Goal: Task Accomplishment & Management: Use online tool/utility

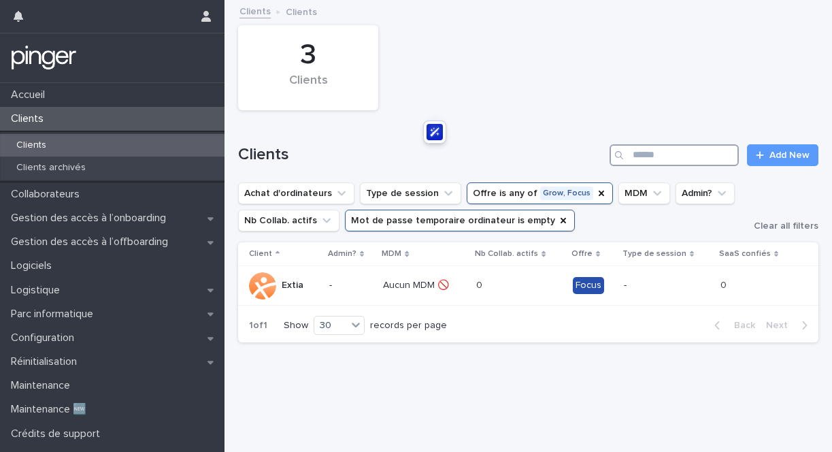
click at [644, 154] on input "Search" at bounding box center [674, 155] width 129 height 22
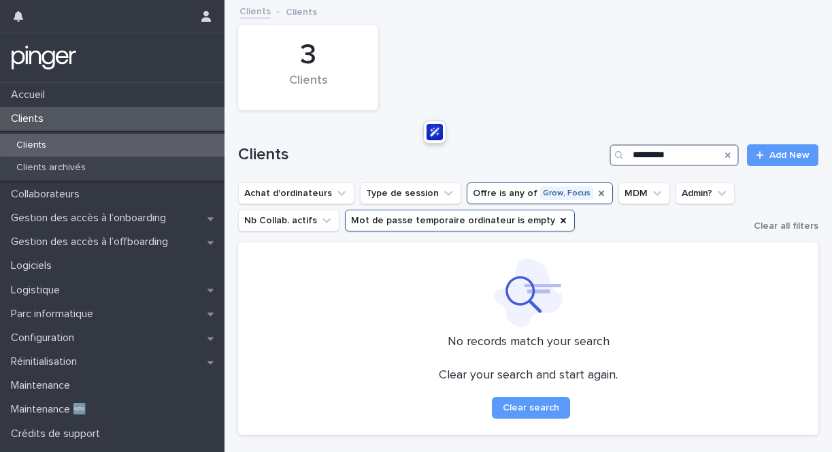
type input "*********"
click at [599, 195] on icon "Offre" at bounding box center [601, 193] width 5 height 5
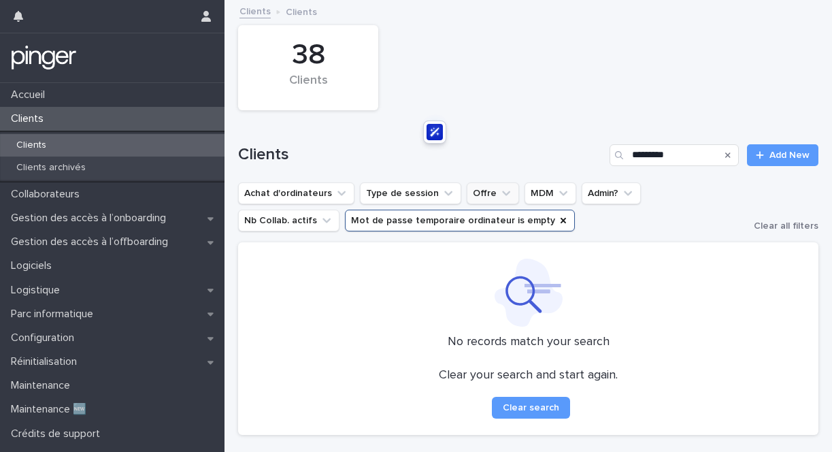
click at [438, 225] on button "Mot de passe temporaire ordinateur is empty" at bounding box center [460, 221] width 230 height 22
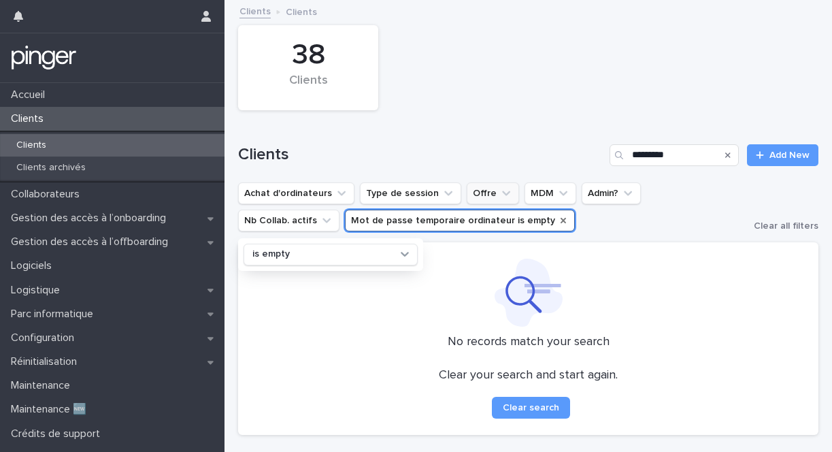
click at [561, 223] on icon "Mot de passe temporaire ordinateur" at bounding box center [563, 220] width 5 height 5
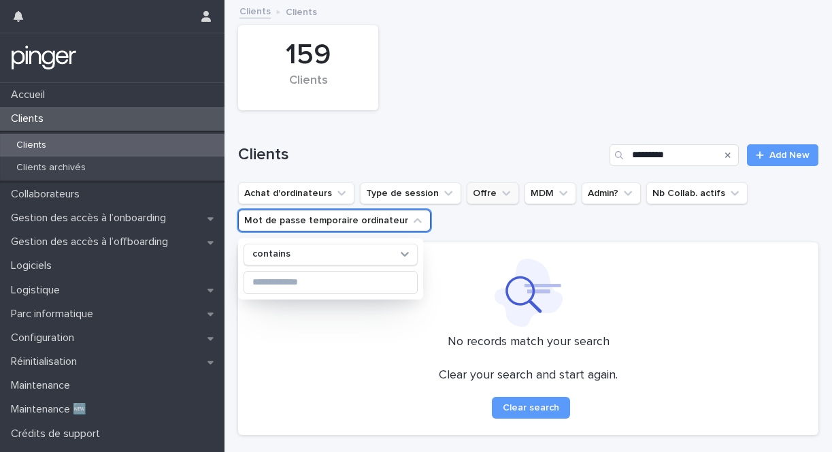
click at [457, 235] on div "159 Clients Clients ********* Add New Achat d'ordinateurs Type de session Offre…" at bounding box center [528, 223] width 580 height 444
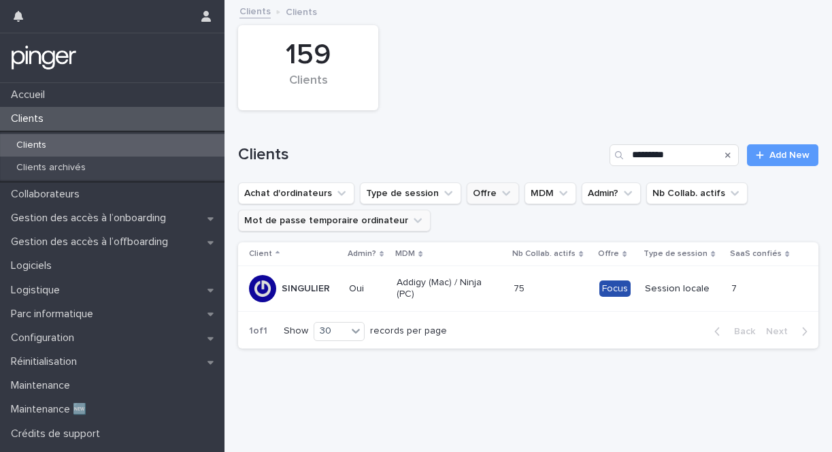
click at [328, 292] on p "SINGULIER" at bounding box center [306, 289] width 48 height 12
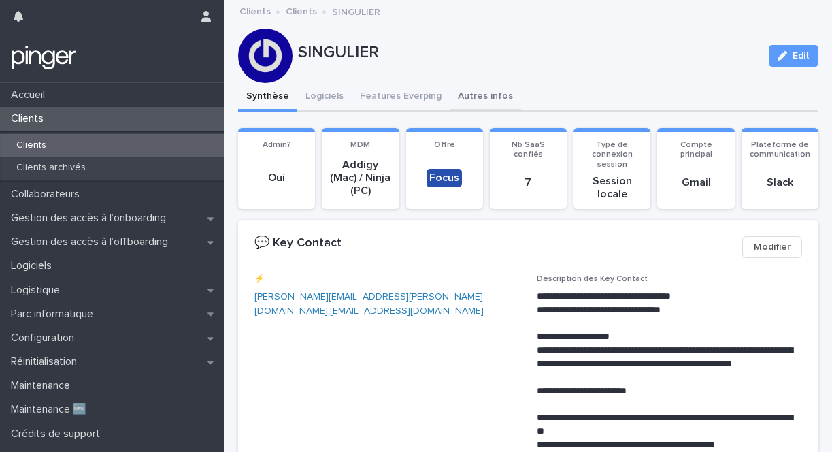
click at [476, 93] on button "Autres infos" at bounding box center [485, 97] width 71 height 29
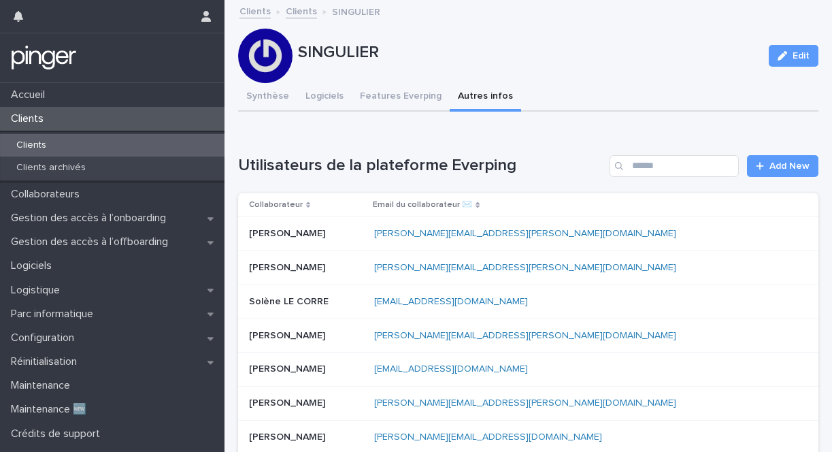
scroll to position [432, 0]
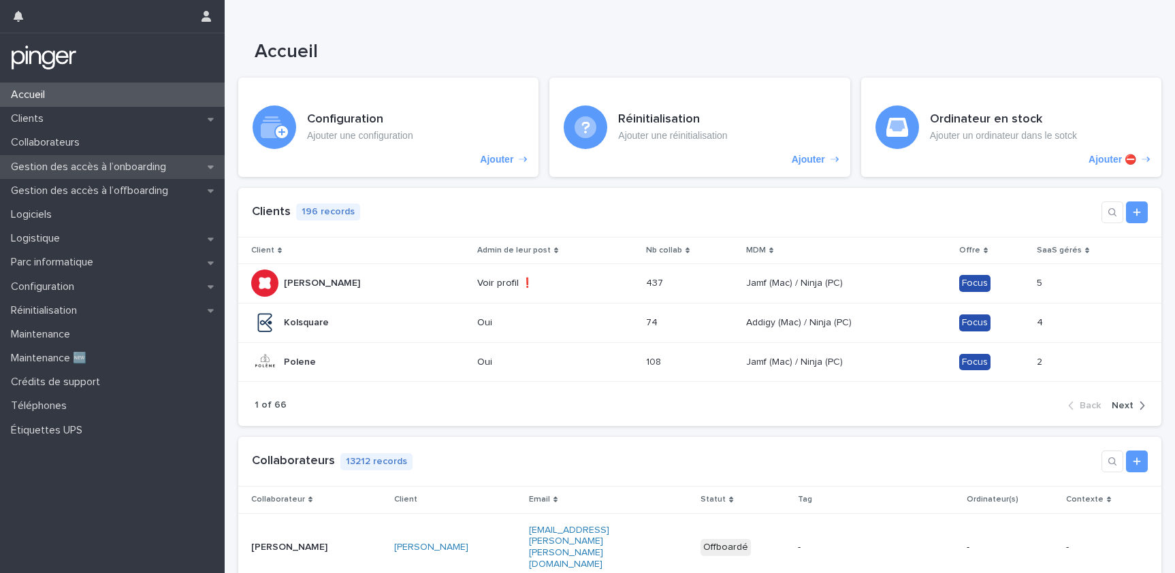
click at [97, 173] on div "Gestion des accès à l’onboarding" at bounding box center [112, 167] width 225 height 24
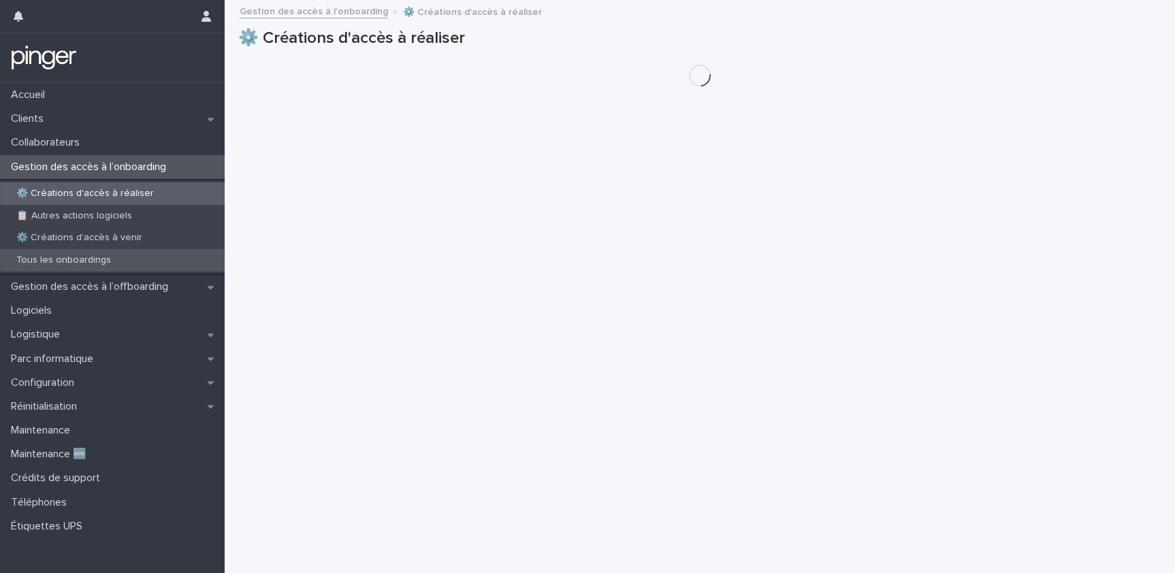
click at [86, 251] on div "Tous les onboardings" at bounding box center [112, 260] width 225 height 22
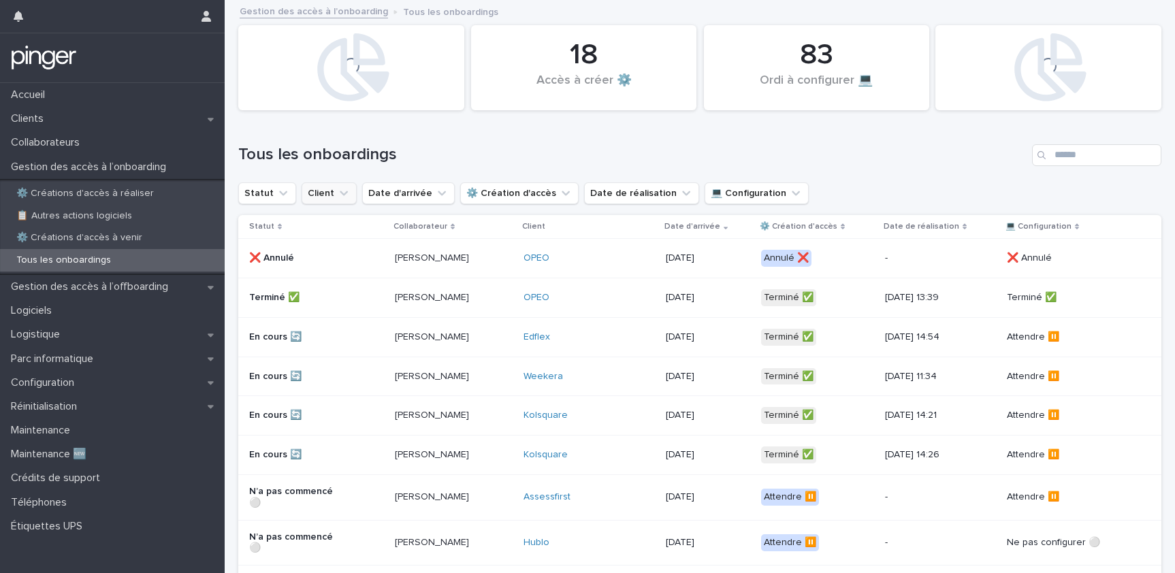
click at [317, 188] on button "Client" at bounding box center [328, 193] width 55 height 22
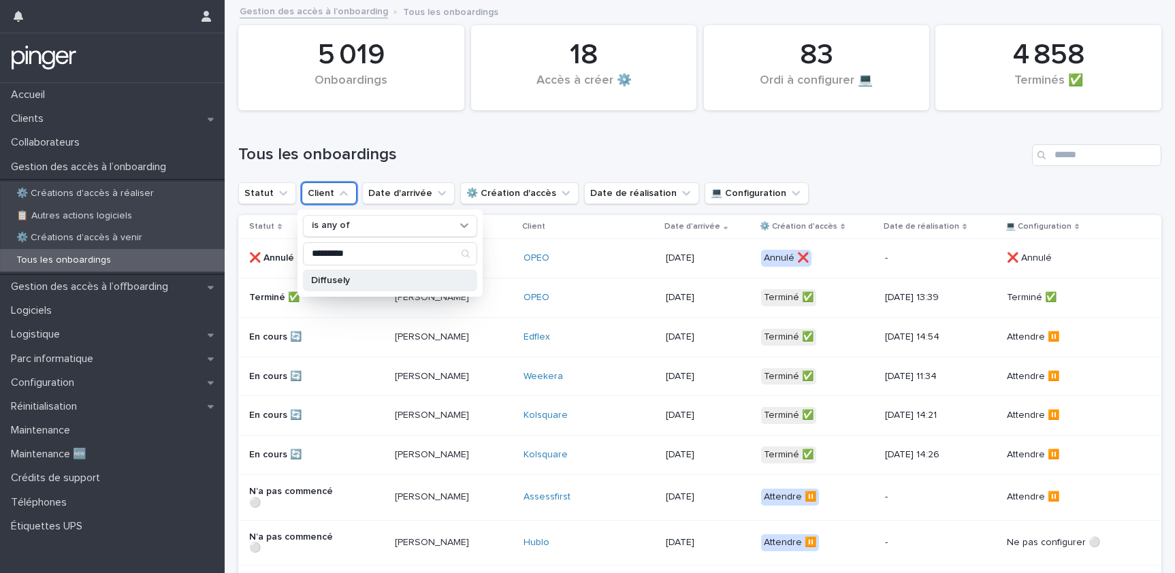
type input "*********"
click at [336, 279] on p "Diffusely" at bounding box center [383, 281] width 144 height 10
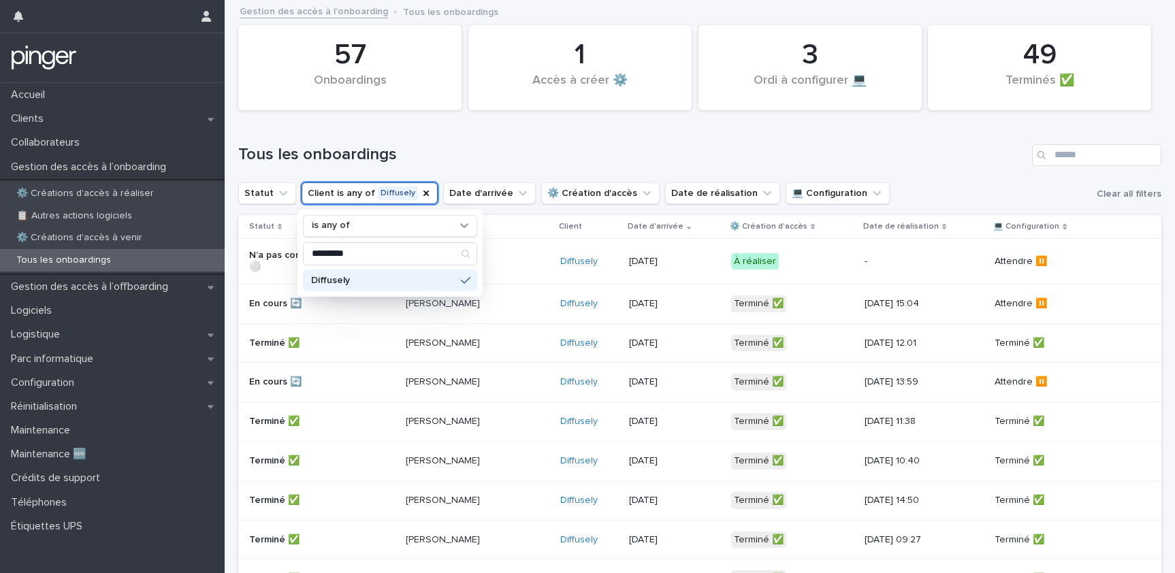
click at [362, 151] on h1 "Tous les onboardings" at bounding box center [632, 155] width 788 height 20
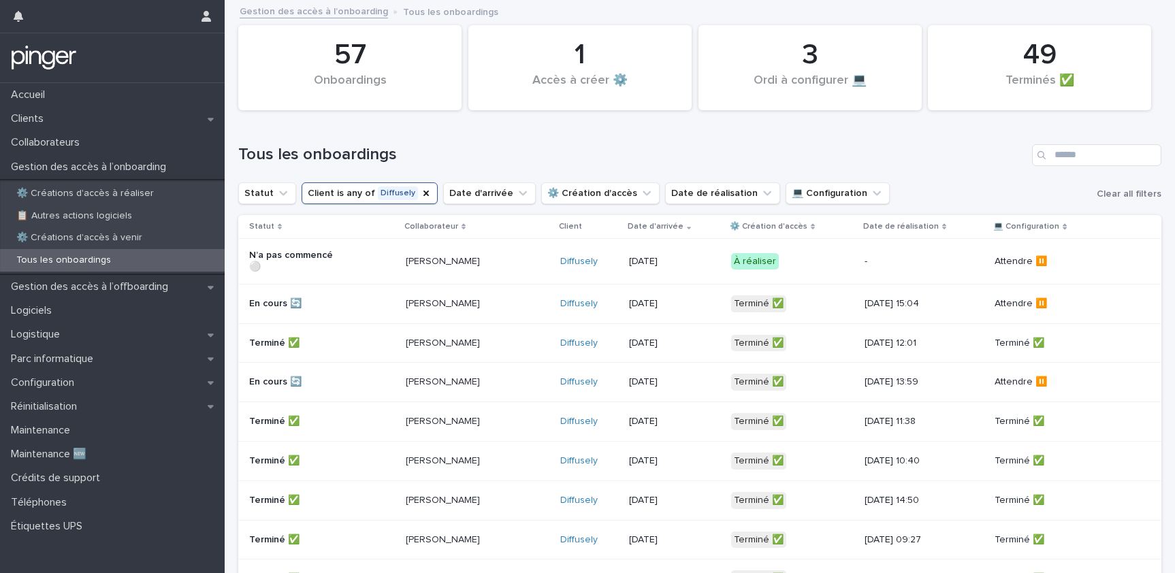
click at [292, 299] on p "En cours 🔄" at bounding box center [297, 304] width 97 height 12
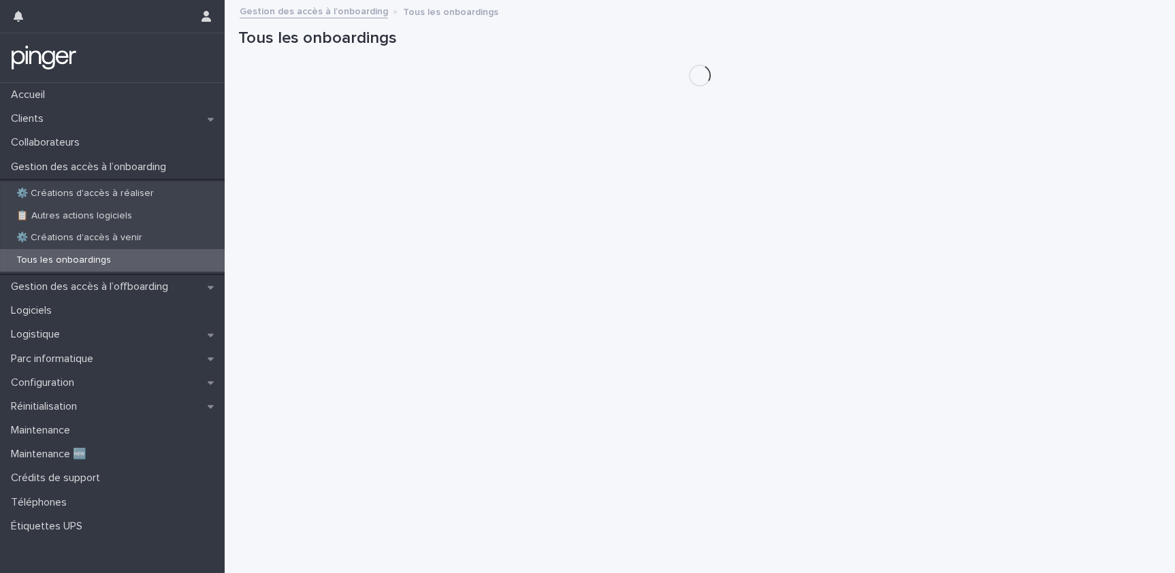
scroll to position [10, 0]
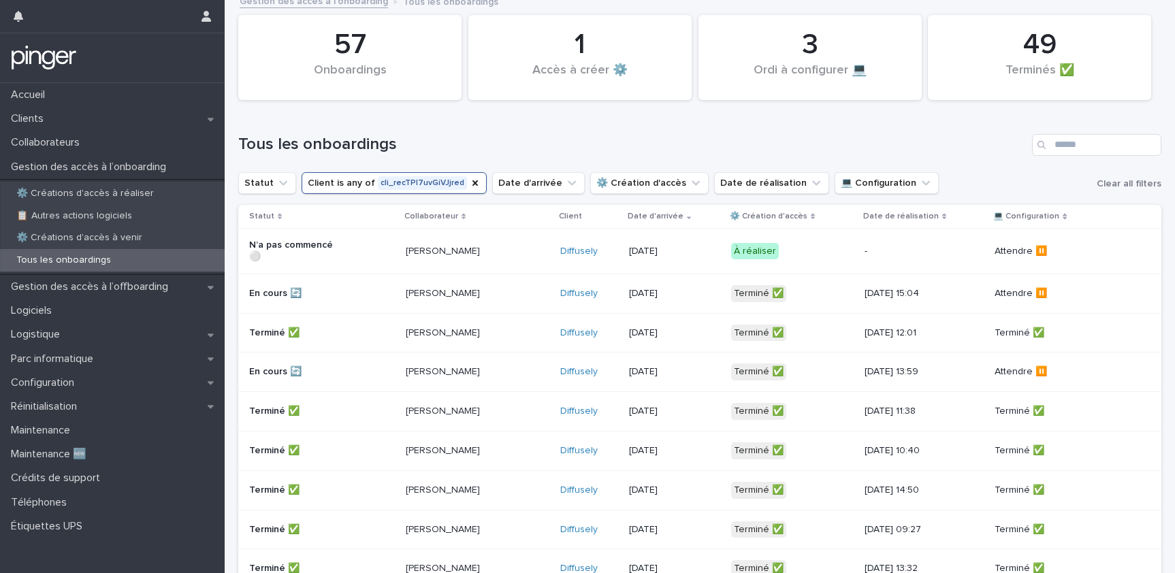
click at [308, 335] on div "Terminé ✅" at bounding box center [322, 333] width 146 height 22
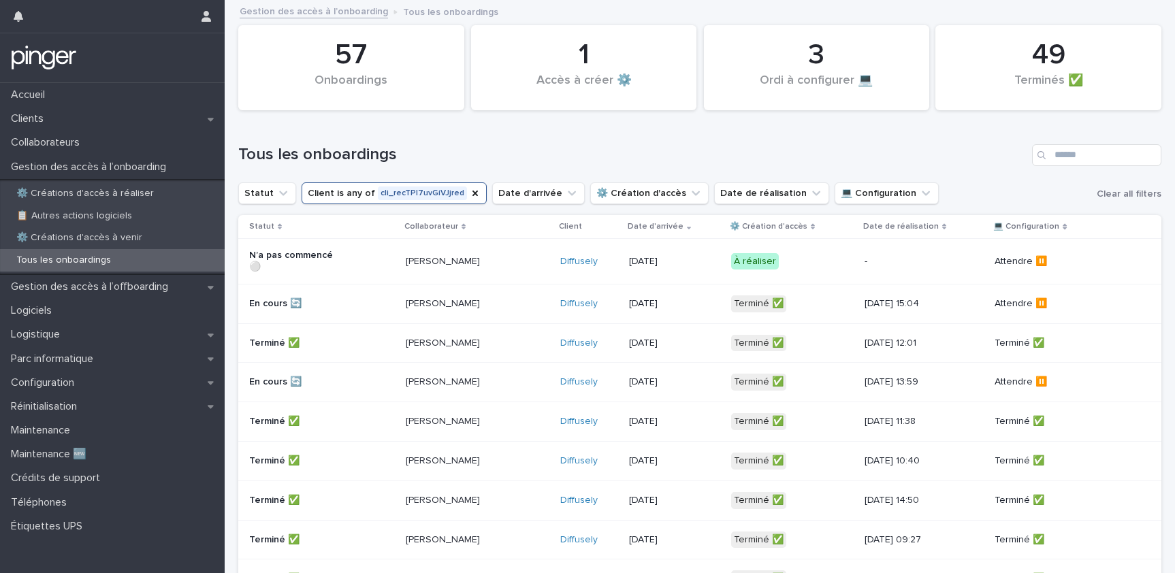
click at [335, 413] on div "Terminé ✅" at bounding box center [297, 420] width 97 height 14
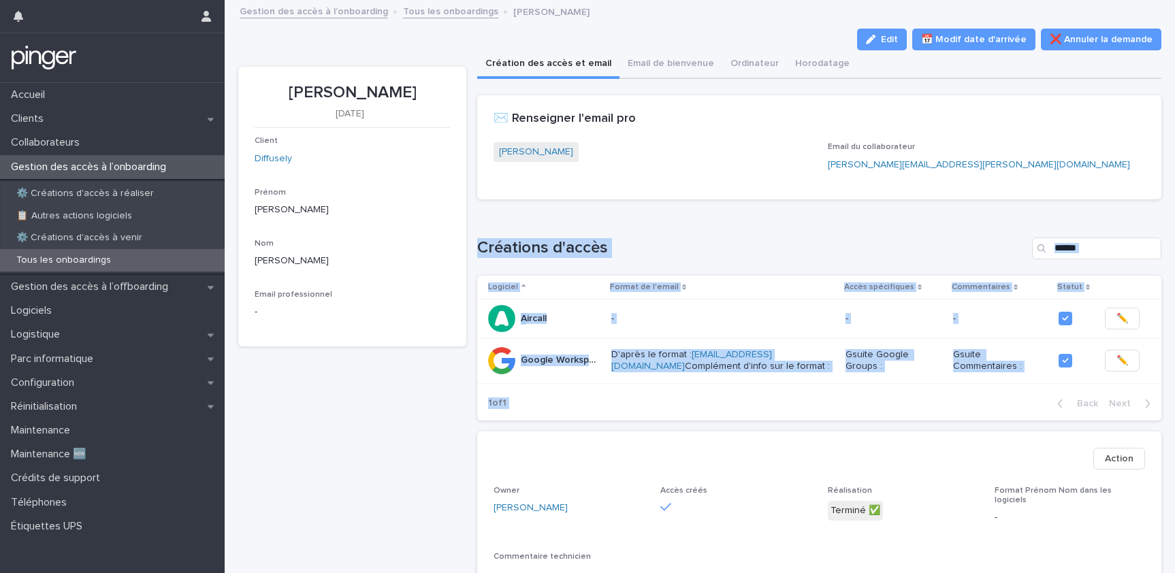
drag, startPoint x: 470, startPoint y: 236, endPoint x: 1066, endPoint y: 414, distance: 622.0
click at [1066, 414] on div "Fiona Kelly 1/9/2025 Client Diffusely Prénom Fiona Nom Kelly Email professionne…" at bounding box center [699, 462] width 923 height 824
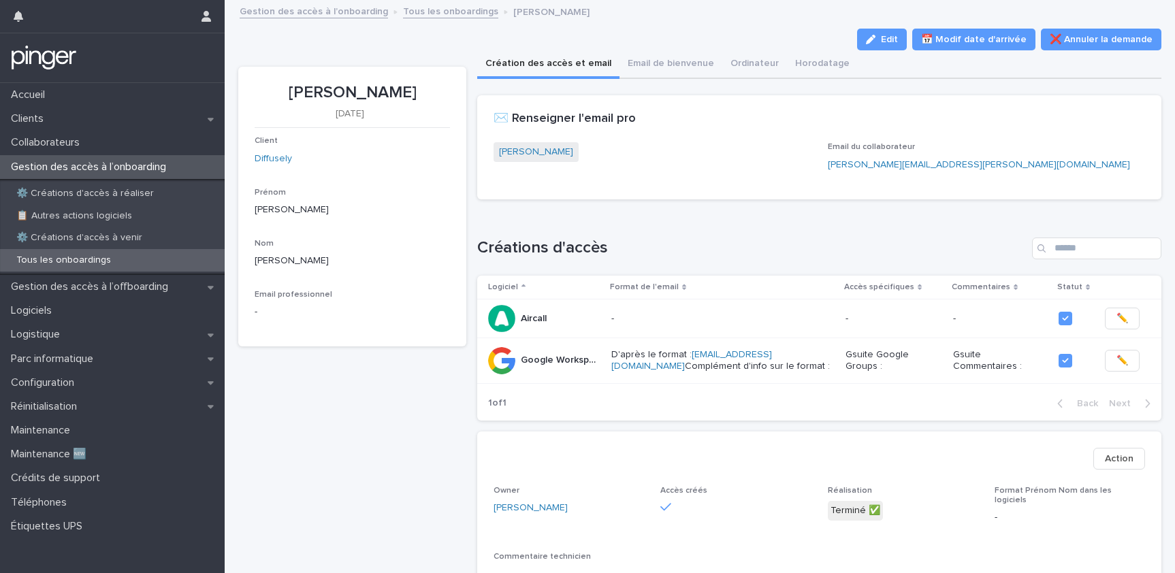
click at [1043, 425] on div "Loading... Saving… Créations d'accès Logiciel Format de l'email Accès spécifiqu…" at bounding box center [819, 320] width 684 height 221
click at [668, 427] on div "Loading... Saving… Créations d'accès Logiciel Format de l'email Accès spécifiqu…" at bounding box center [819, 320] width 684 height 221
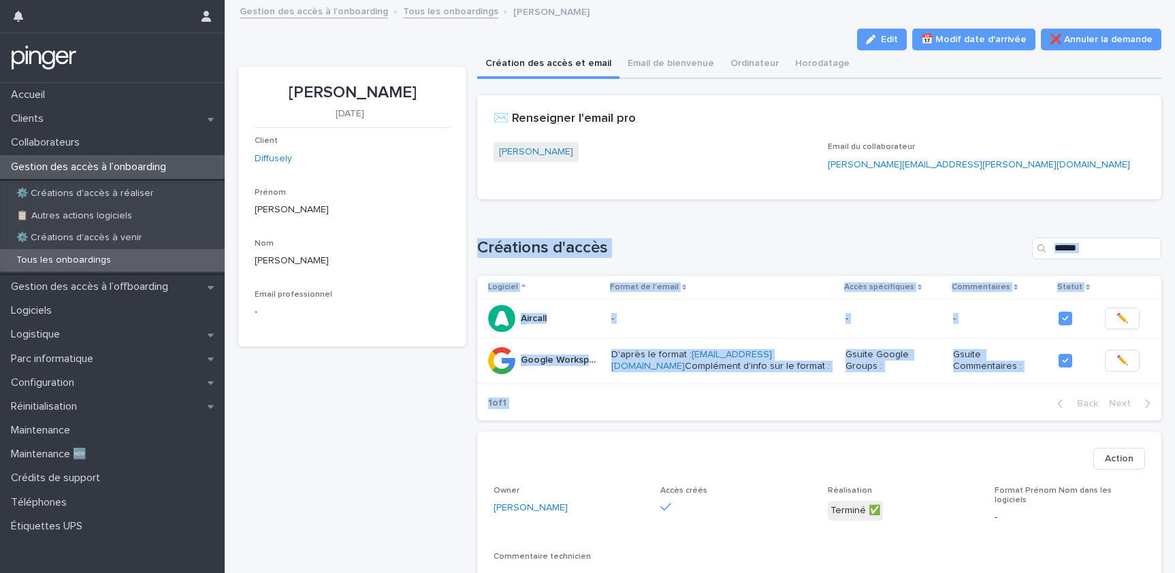
drag, startPoint x: 652, startPoint y: 410, endPoint x: 486, endPoint y: 242, distance: 236.3
click at [486, 242] on div "Loading... Saving… Créations d'accès Logiciel Format de l'email Accès spécifiqu…" at bounding box center [819, 320] width 684 height 221
click at [486, 242] on h1 "Créations d'accès" at bounding box center [751, 248] width 549 height 20
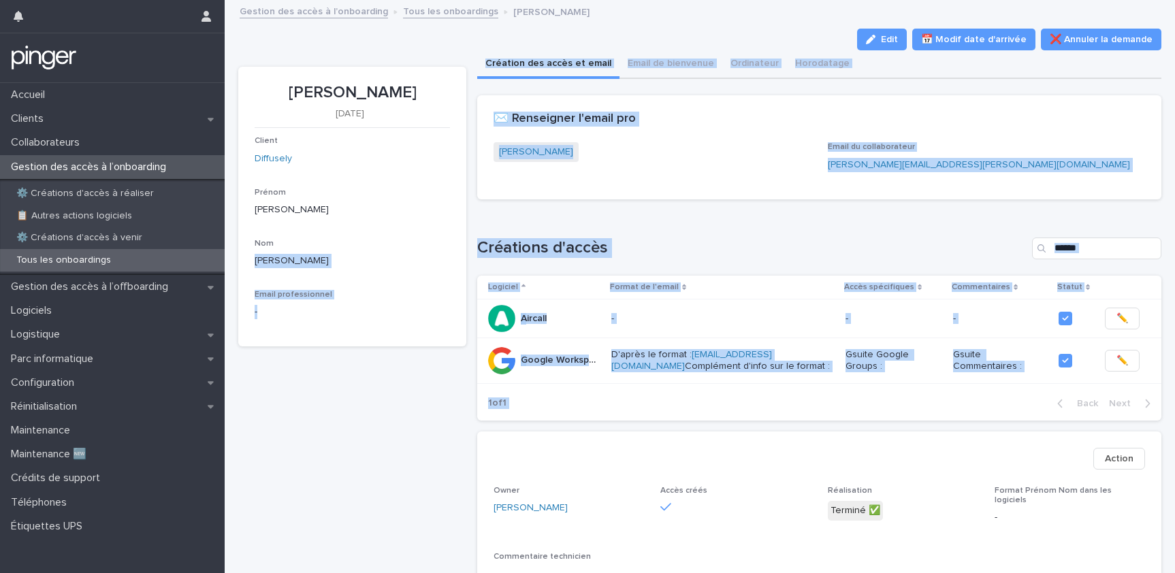
drag, startPoint x: 471, startPoint y: 249, endPoint x: 1043, endPoint y: 425, distance: 598.2
click at [1043, 425] on div "Fiona Kelly 1/9/2025 Client Diffusely Prénom Fiona Nom Kelly Email professionne…" at bounding box center [699, 462] width 923 height 824
click at [1043, 425] on div "Loading... Saving… Créations d'accès Logiciel Format de l'email Accès spécifiqu…" at bounding box center [819, 320] width 684 height 221
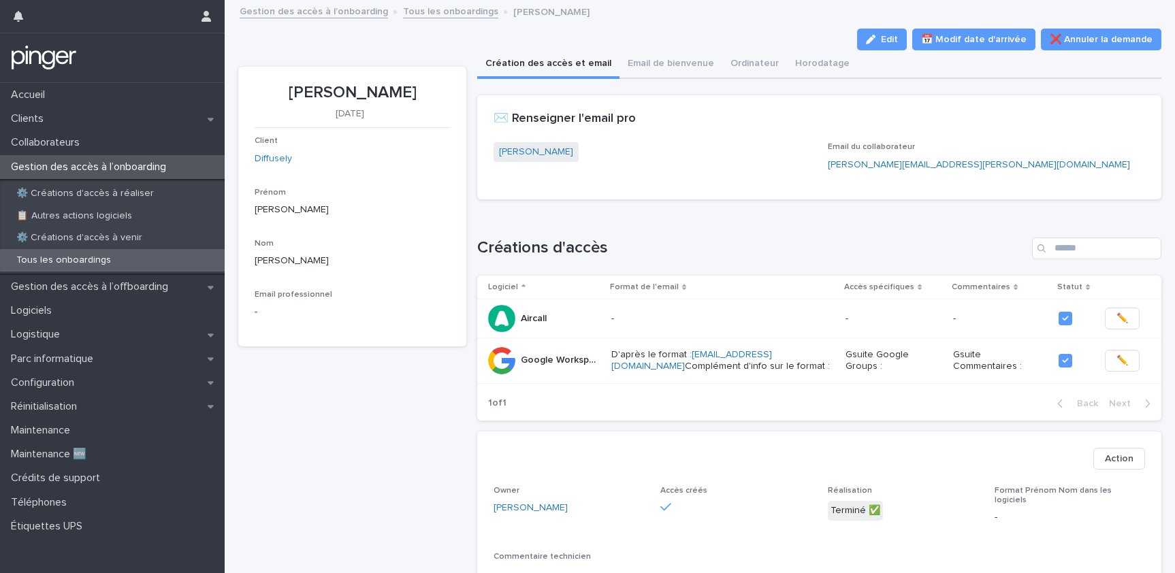
drag, startPoint x: 1043, startPoint y: 425, endPoint x: 528, endPoint y: 244, distance: 545.6
click at [529, 244] on div "Loading... Saving… Créations d'accès Logiciel Format de l'email Accès spécifiqu…" at bounding box center [819, 320] width 684 height 221
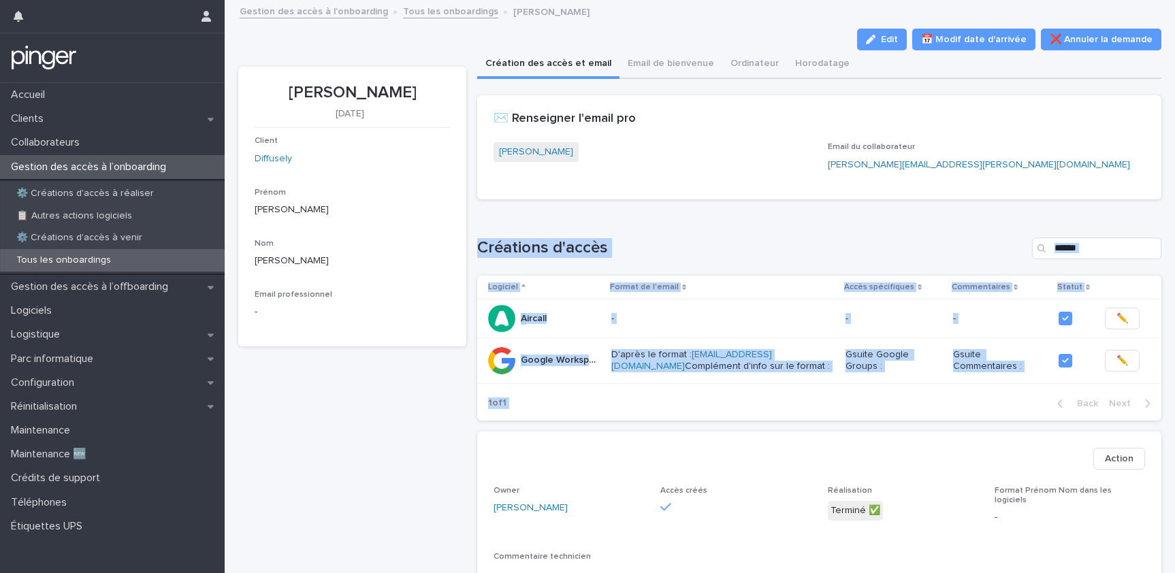
scroll to position [0, 4]
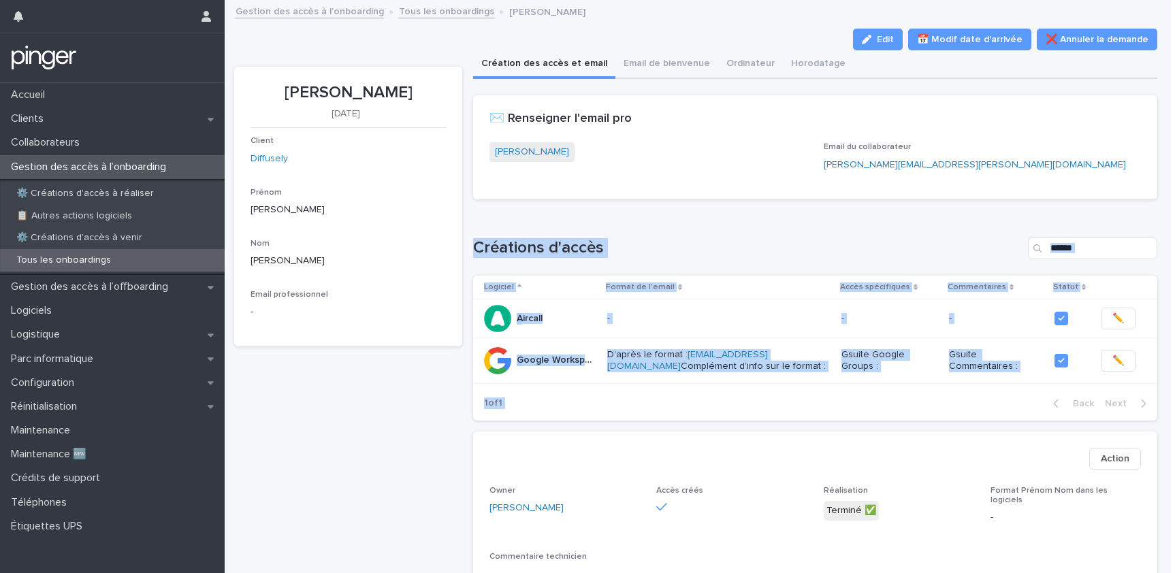
drag, startPoint x: 476, startPoint y: 248, endPoint x: 1151, endPoint y: 424, distance: 697.7
click at [1151, 424] on div "Loading... Saving… Loading... Saving… Fiona Kelly Edit 📅 Modif date d'arrivée ❌…" at bounding box center [695, 454] width 936 height 907
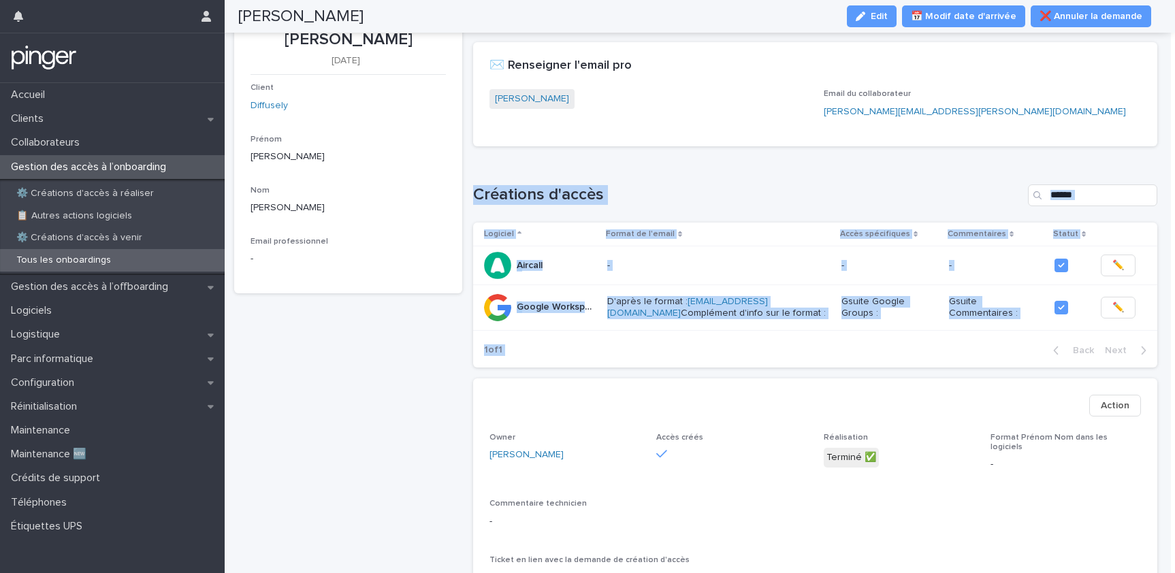
scroll to position [0, 0]
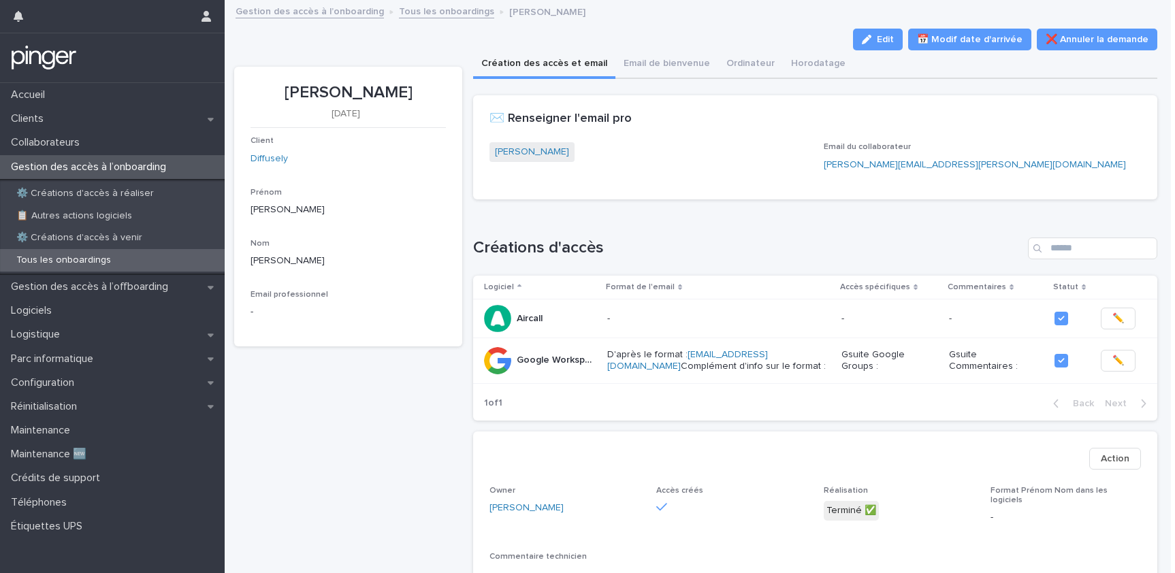
click at [655, 423] on div "Loading... Saving… Créations d'accès Logiciel Format de l'email Accès spécifiqu…" at bounding box center [815, 320] width 684 height 221
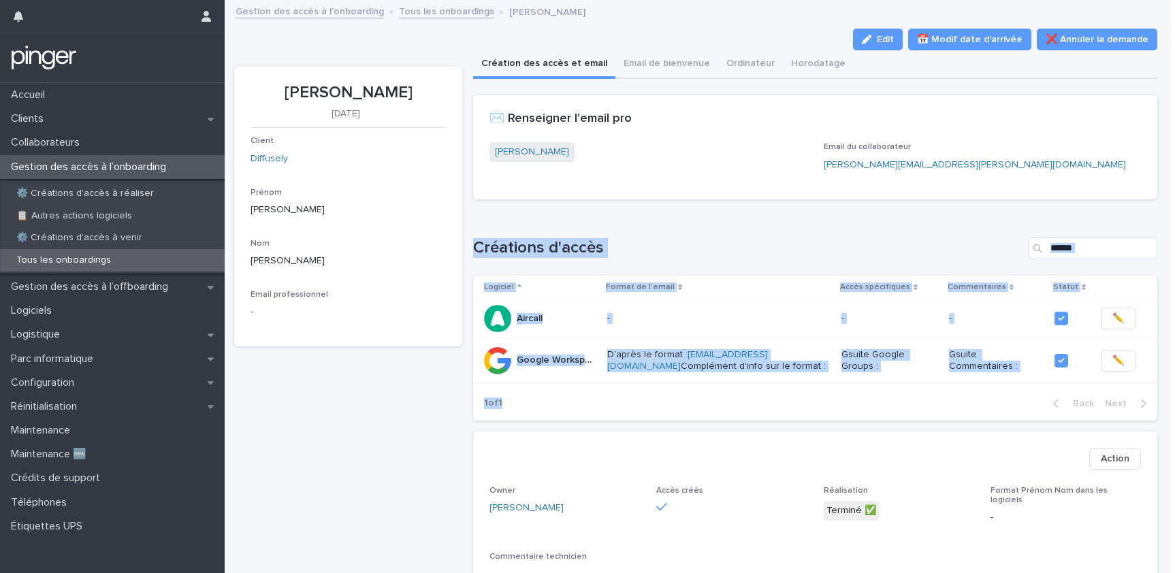
drag, startPoint x: 653, startPoint y: 425, endPoint x: 473, endPoint y: 247, distance: 253.1
click at [475, 246] on div "Loading... Saving… Créations d'accès Logiciel Format de l'email Accès spécifiqu…" at bounding box center [815, 320] width 684 height 221
click at [473, 247] on h1 "Créations d'accès" at bounding box center [747, 248] width 549 height 20
drag, startPoint x: 473, startPoint y: 247, endPoint x: 1129, endPoint y: 425, distance: 679.6
click at [1129, 425] on div "Loading... Saving… Créations d'accès Logiciel Format de l'email Accès spécifiqu…" at bounding box center [815, 320] width 684 height 221
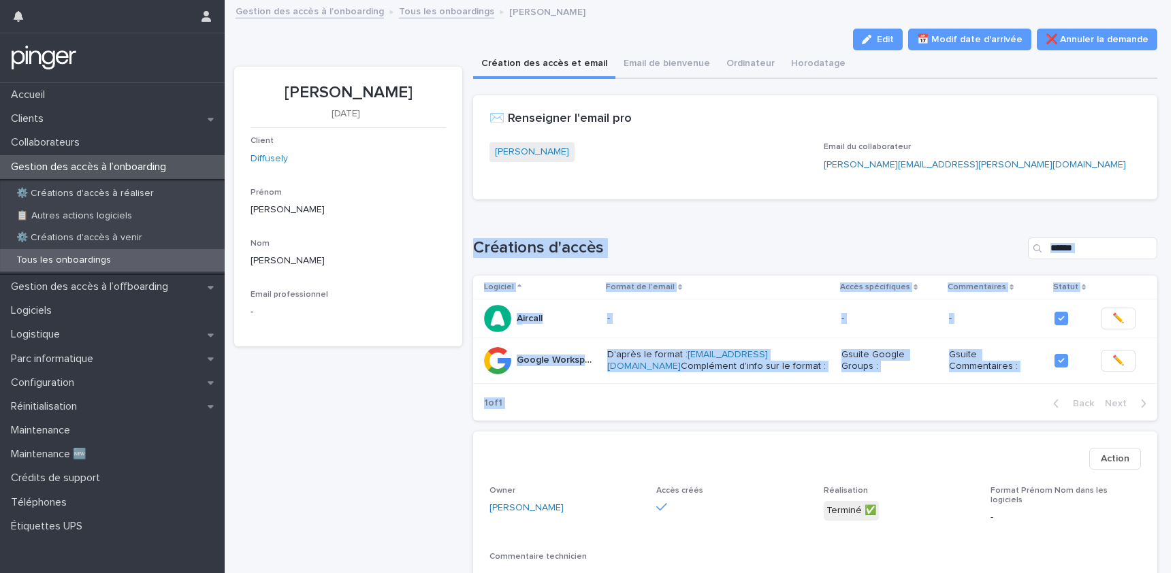
click at [1129, 425] on div "Loading... Saving… Créations d'accès Logiciel Format de l'email Accès spécifiqu…" at bounding box center [815, 320] width 684 height 221
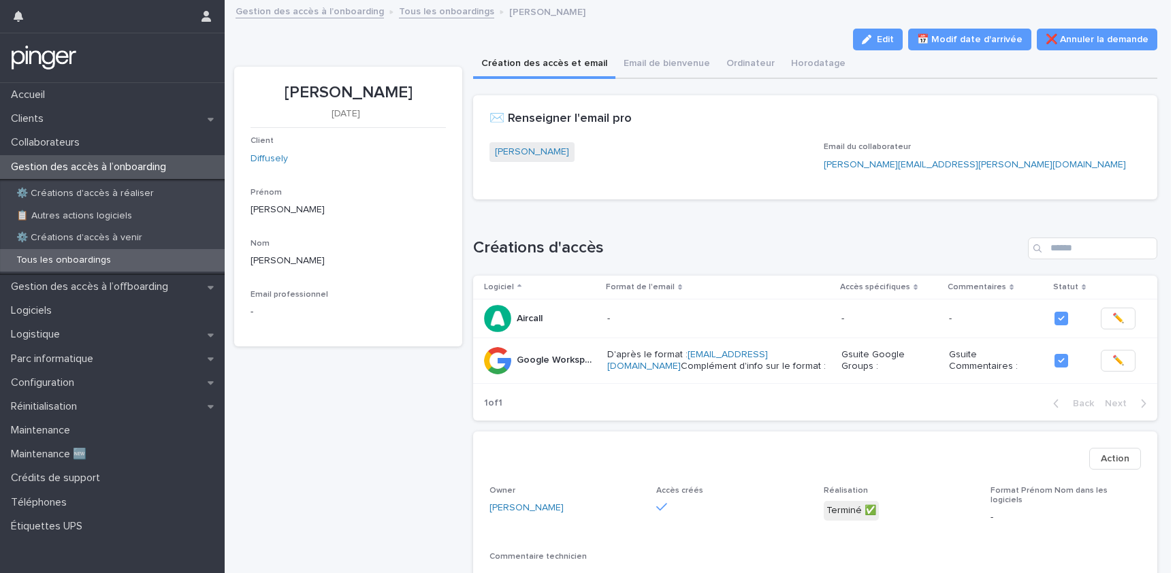
drag, startPoint x: 1129, startPoint y: 425, endPoint x: 487, endPoint y: 250, distance: 665.8
click at [497, 247] on div "Loading... Saving… Créations d'accès Logiciel Format de l'email Accès spécifiqu…" at bounding box center [815, 320] width 684 height 221
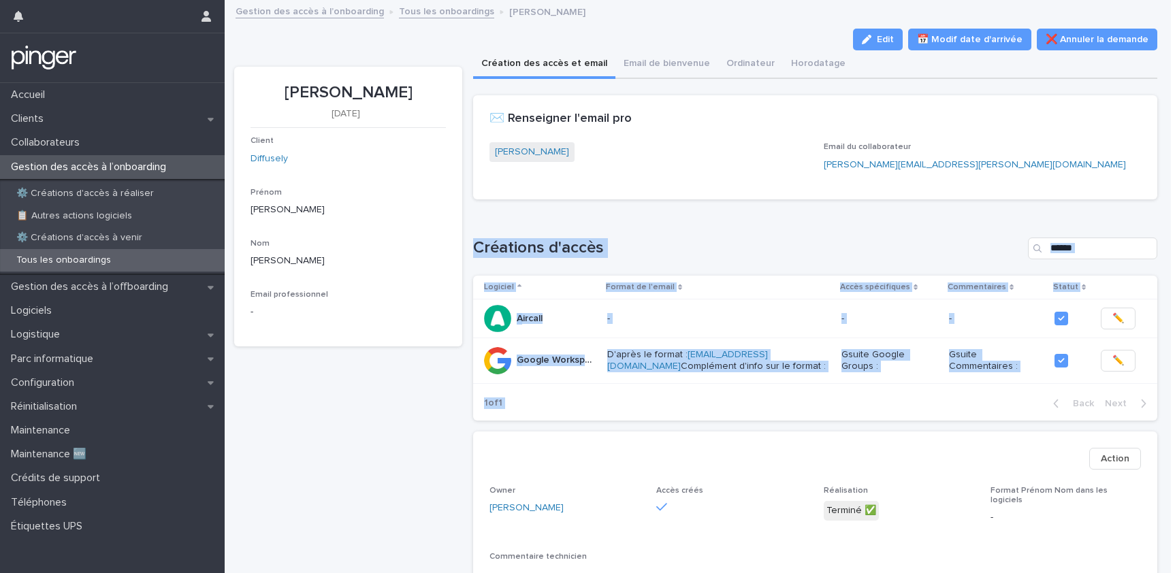
drag, startPoint x: 475, startPoint y: 249, endPoint x: 1106, endPoint y: 431, distance: 657.3
click at [1106, 431] on div "**********" at bounding box center [815, 484] width 684 height 779
click at [1107, 431] on div "••• Action" at bounding box center [815, 458] width 684 height 54
drag, startPoint x: 1106, startPoint y: 430, endPoint x: 513, endPoint y: 237, distance: 623.4
click at [513, 237] on div "**********" at bounding box center [815, 484] width 684 height 779
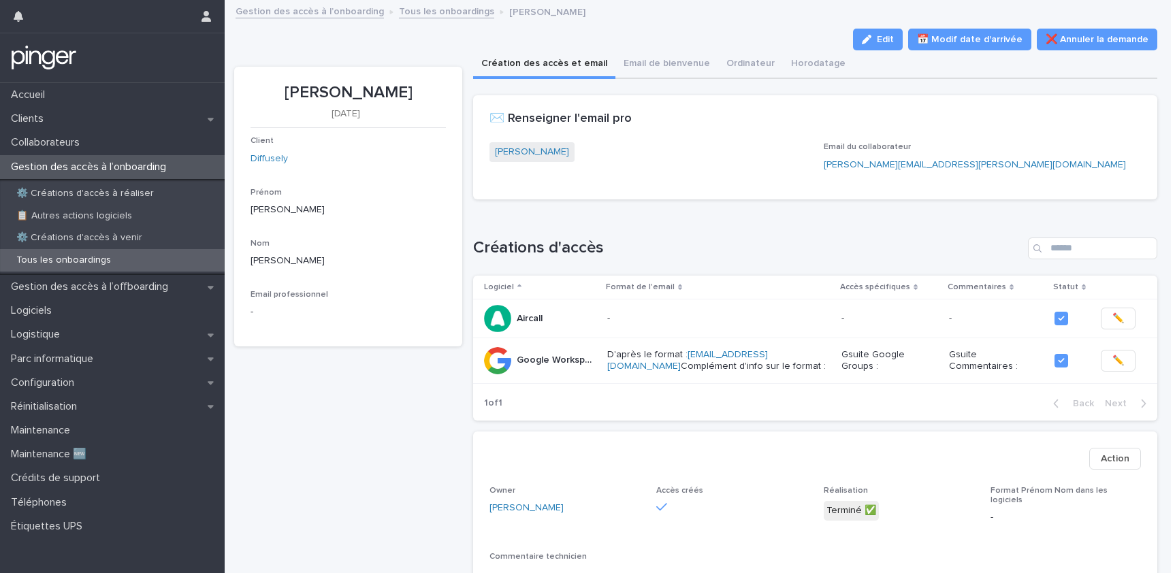
click at [741, 267] on div "Créations d'accès Logiciel Format de l'email Accès spécifiques Commentaires Sta…" at bounding box center [815, 328] width 684 height 183
drag, startPoint x: 578, startPoint y: 124, endPoint x: 667, endPoint y: 118, distance: 88.6
click at [667, 118] on div "✉️ Renseigner l'email pro" at bounding box center [812, 119] width 646 height 15
drag, startPoint x: 561, startPoint y: 242, endPoint x: 593, endPoint y: 257, distance: 34.7
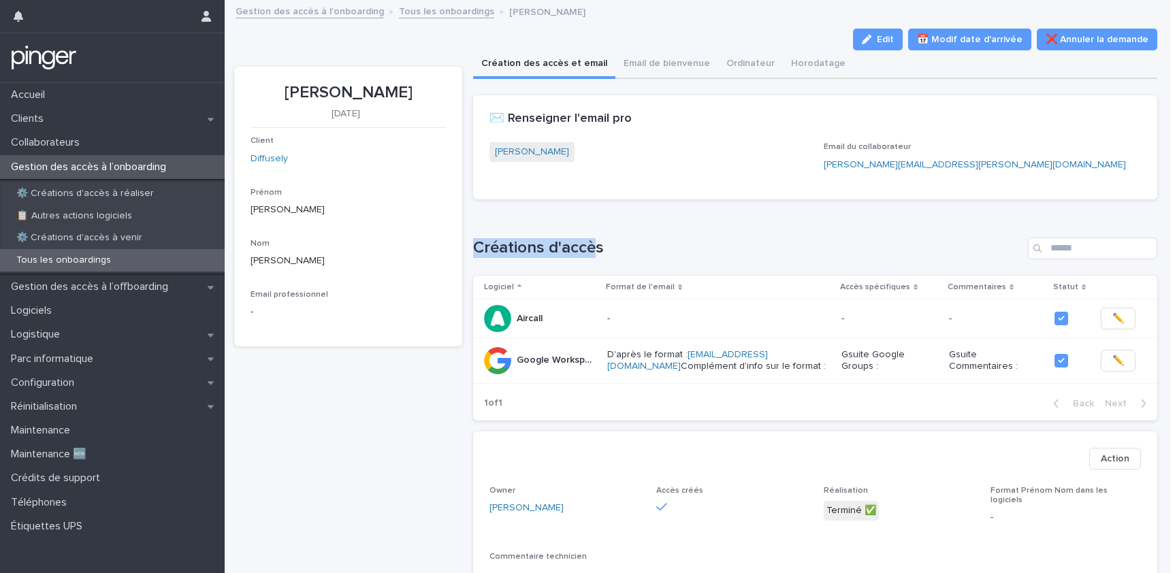
click at [593, 257] on div "Loading... Saving… Créations d'accès Logiciel Format de l'email Accès spécifiqu…" at bounding box center [815, 320] width 684 height 221
click at [599, 248] on h1 "Créations d'accès" at bounding box center [747, 248] width 549 height 20
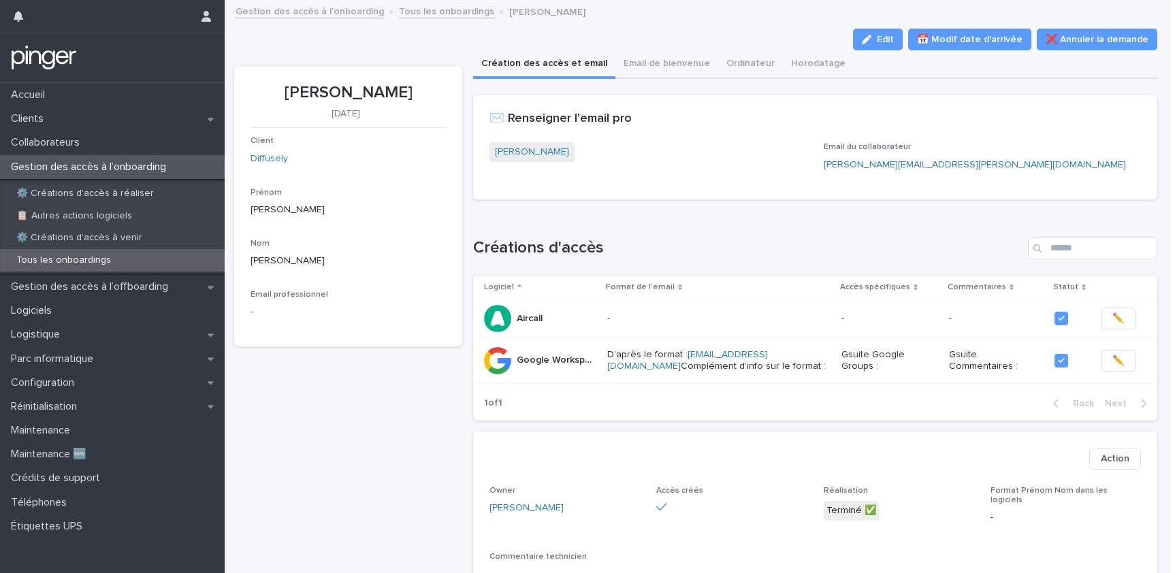
click at [599, 248] on h1 "Créations d'accès" at bounding box center [747, 248] width 549 height 20
click at [868, 144] on span "Email du collaborateur" at bounding box center [866, 147] width 87 height 8
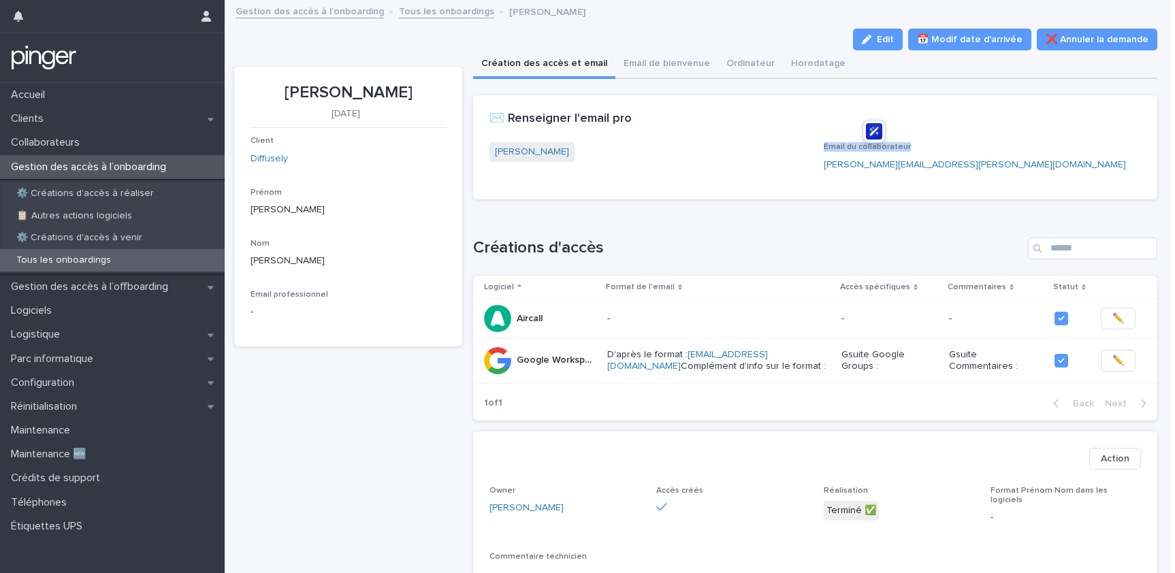
click at [868, 144] on span "Email du collaborateur" at bounding box center [866, 147] width 87 height 8
drag, startPoint x: 931, startPoint y: 167, endPoint x: 980, endPoint y: 165, distance: 49.0
click at [980, 165] on p "fiona.kelly@car-cutter.com" at bounding box center [982, 165] width 318 height 14
drag, startPoint x: 980, startPoint y: 165, endPoint x: 938, endPoint y: 168, distance: 41.6
click at [938, 168] on p "fiona.kelly@car-cutter.com" at bounding box center [982, 165] width 318 height 14
